Goal: Task Accomplishment & Management: Complete application form

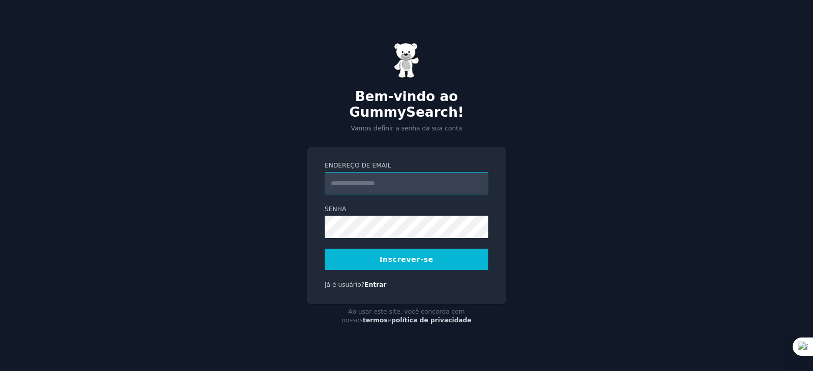
click at [364, 177] on input "Endereço de email" at bounding box center [407, 183] width 164 height 22
type input "**********"
click at [522, 163] on div "**********" at bounding box center [406, 185] width 813 height 371
click at [418, 256] on font "Inscrever-se" at bounding box center [406, 260] width 54 height 8
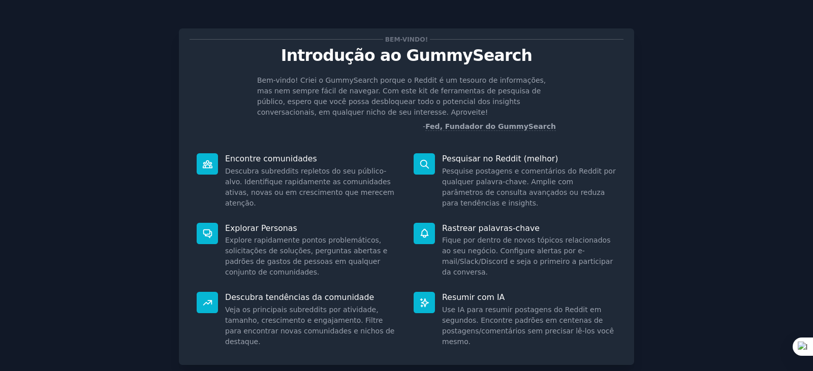
drag, startPoint x: 596, startPoint y: 82, endPoint x: 197, endPoint y: 94, distance: 399.5
click at [197, 94] on div "Bem-vindo! Criei o GummySearch porque o Reddit é um tesouro de informações, mas…" at bounding box center [406, 103] width 434 height 57
click at [205, 168] on icon at bounding box center [207, 164] width 11 height 11
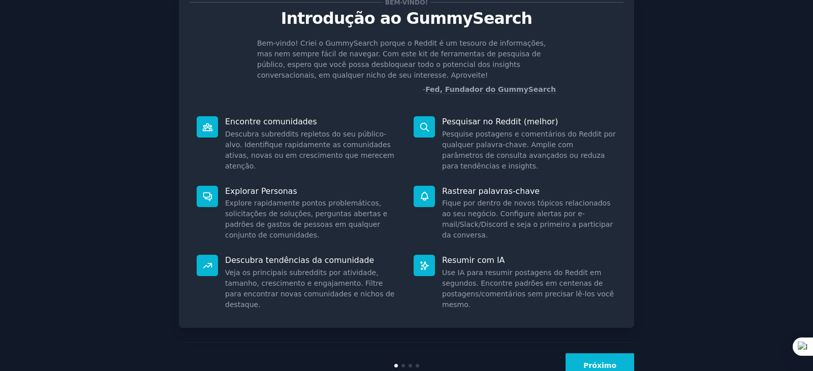
scroll to position [69, 0]
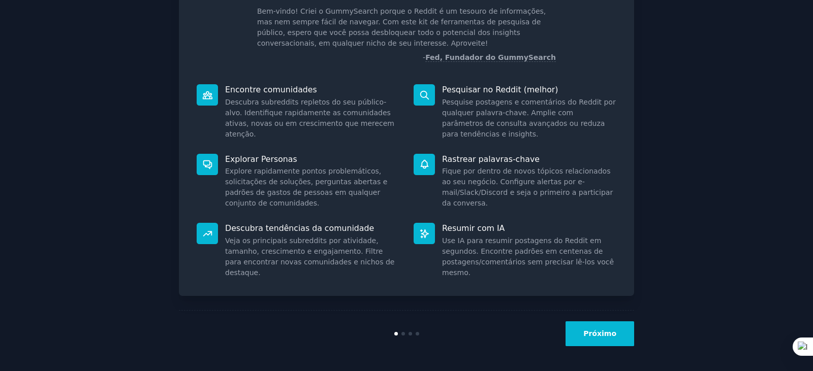
click at [603, 333] on font "Próximo" at bounding box center [599, 334] width 33 height 8
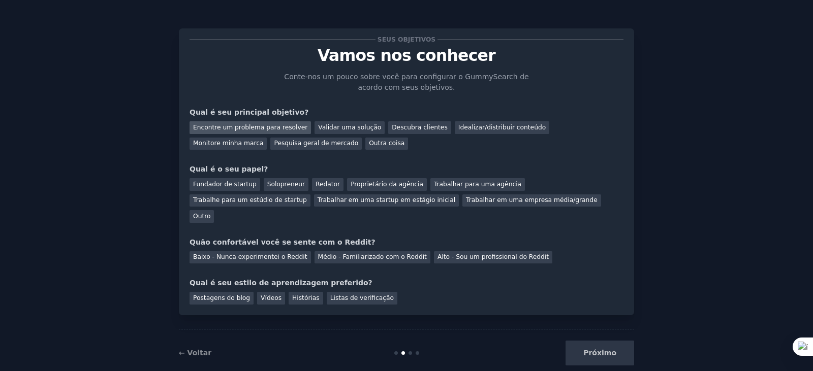
click at [267, 131] on font "Encontre um problema para resolver" at bounding box center [250, 127] width 114 height 7
click at [324, 129] on font "Validar uma solução" at bounding box center [349, 127] width 63 height 7
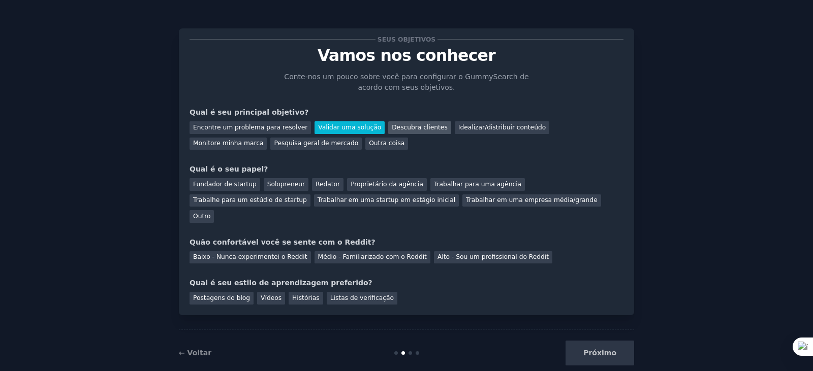
click at [393, 128] on font "Descubra clientes" at bounding box center [420, 127] width 56 height 7
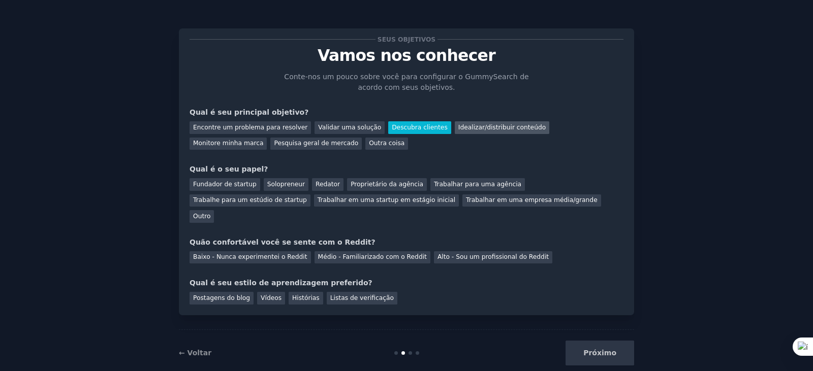
click at [455, 133] on div "Idealizar/distribuir conteúdo" at bounding box center [502, 127] width 94 height 13
click at [392, 130] on font "Descubra clientes" at bounding box center [420, 127] width 56 height 7
click at [214, 186] on font "Fundador de startup" at bounding box center [225, 184] width 64 height 7
click at [256, 253] on font "Baixo - Nunca experimentei o Reddit" at bounding box center [250, 256] width 114 height 7
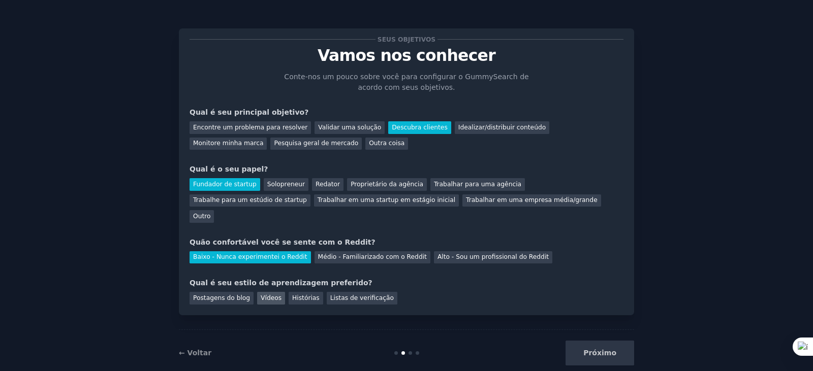
click at [259, 292] on div "Vídeos" at bounding box center [271, 298] width 28 height 13
click at [285, 289] on div "Seus objetivos Vamos nos conhecer Conte-nos um pouco sobre você para configurar…" at bounding box center [406, 171] width 455 height 287
click at [292, 295] on font "Histórias" at bounding box center [305, 298] width 27 height 7
click at [267, 295] on font "Vídeos" at bounding box center [271, 298] width 21 height 7
click at [593, 349] on font "Próximo" at bounding box center [599, 353] width 33 height 8
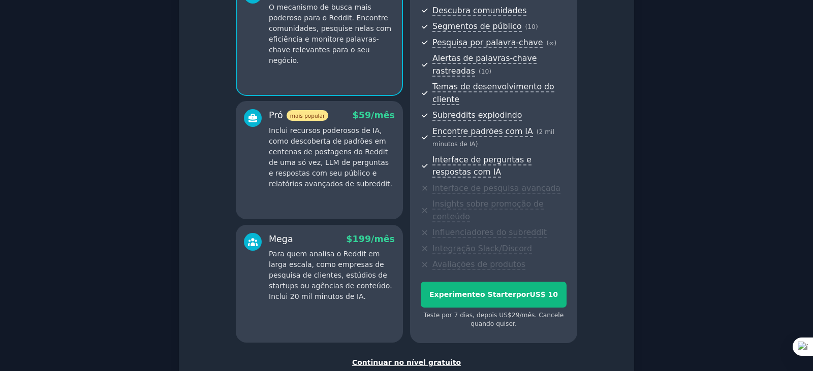
scroll to position [169, 0]
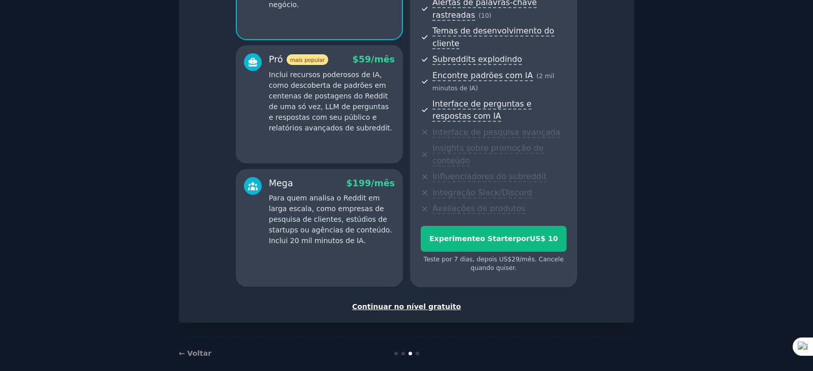
click at [419, 303] on font "Continuar no nível gratuito" at bounding box center [406, 307] width 109 height 8
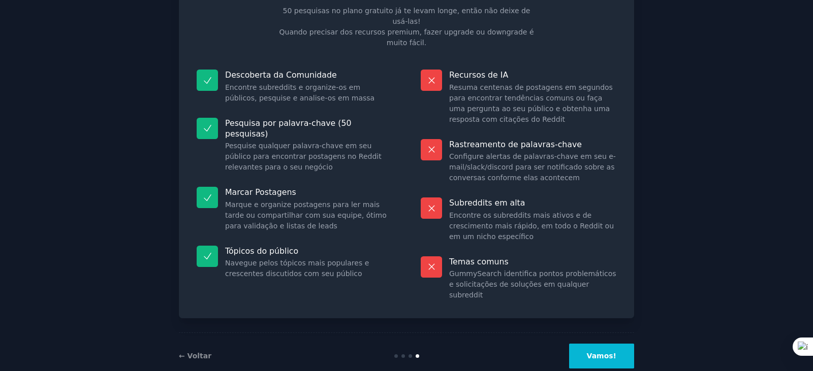
scroll to position [67, 0]
click at [599, 351] on font "Vamos!" at bounding box center [601, 355] width 29 height 8
